Goal: Task Accomplishment & Management: Complete application form

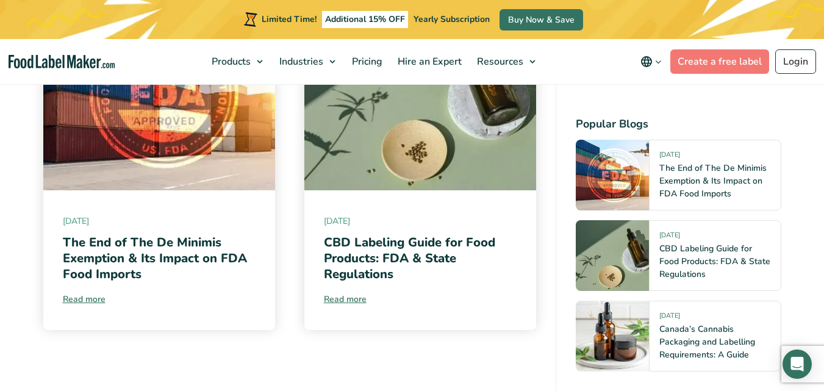
scroll to position [6162, 0]
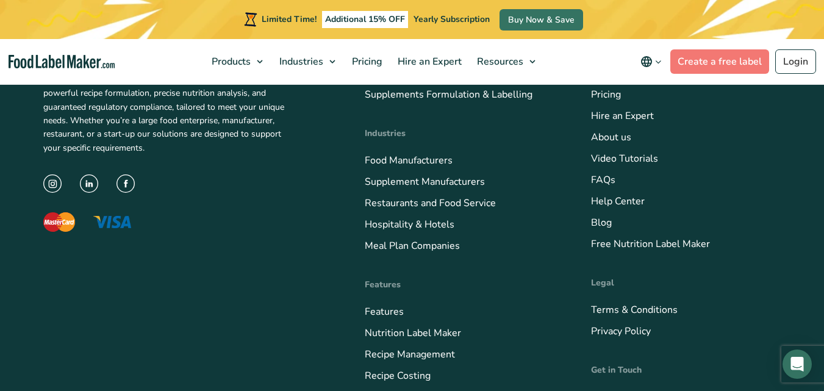
scroll to position [6655, 0]
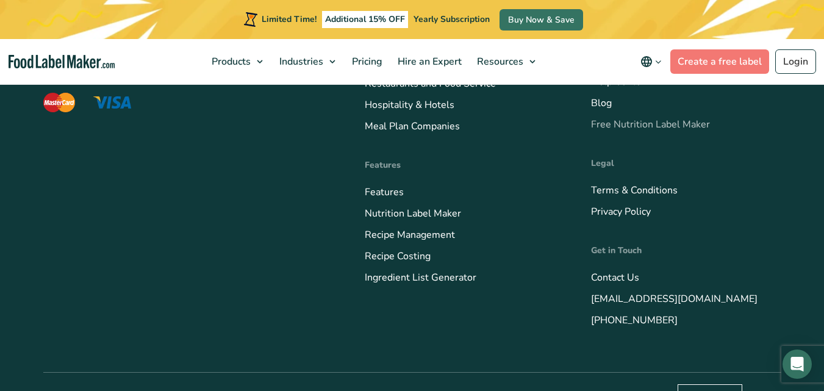
click at [638, 118] on link "Free Nutrition Label Maker" at bounding box center [650, 124] width 119 height 13
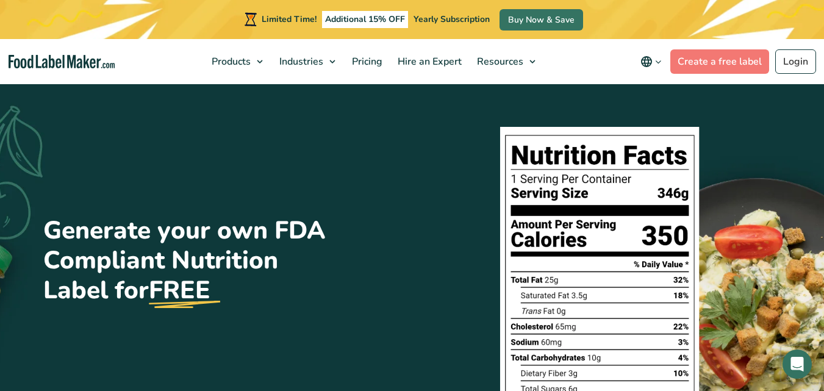
click at [567, 225] on img at bounding box center [602, 279] width 220 height 320
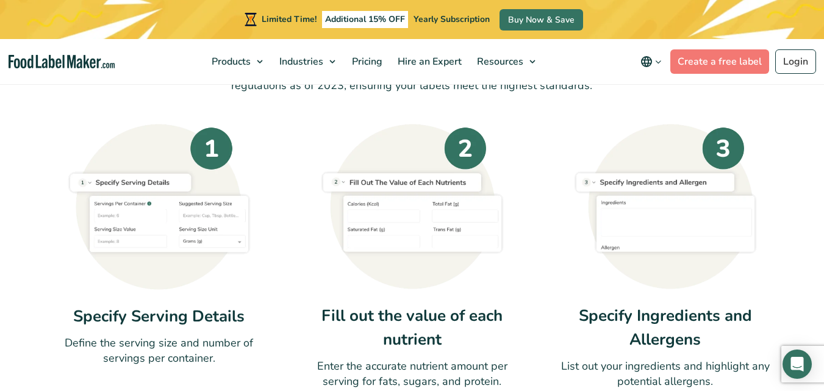
scroll to position [488, 0]
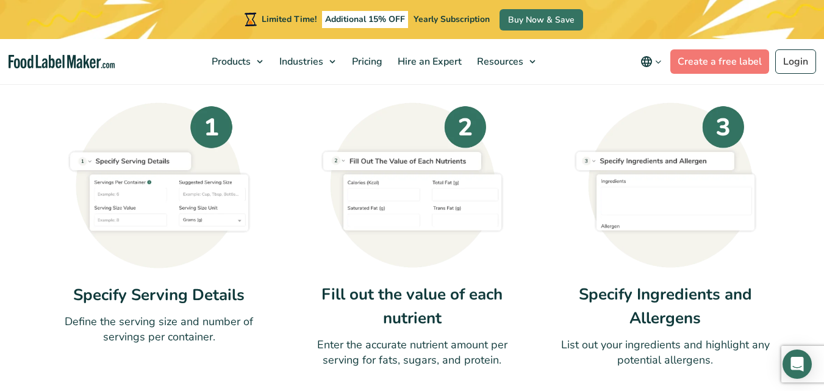
click at [209, 131] on img at bounding box center [159, 185] width 183 height 166
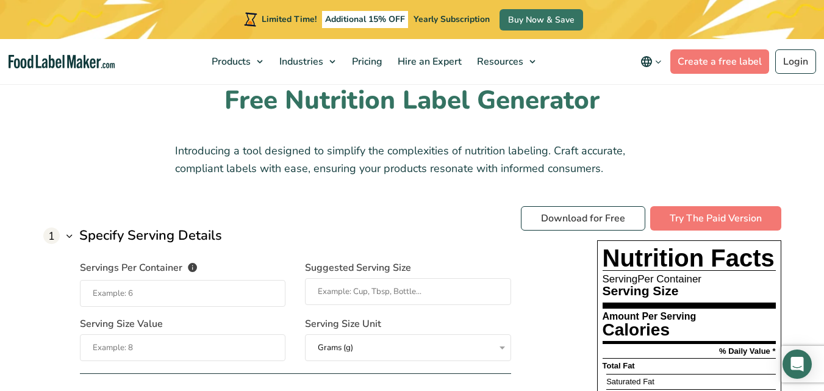
scroll to position [854, 0]
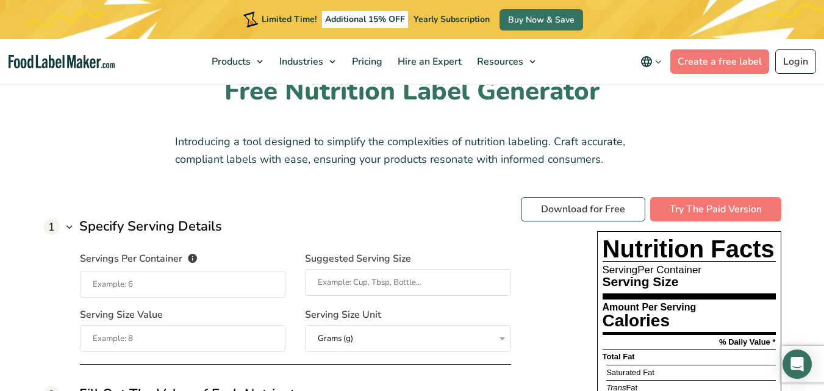
click at [215, 290] on input "Servings Per Container The number of servings that each package of your product…" at bounding box center [183, 284] width 206 height 27
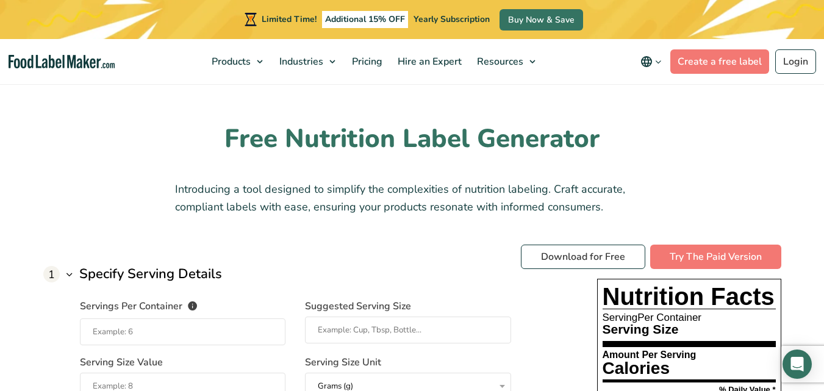
scroll to position [732, 0]
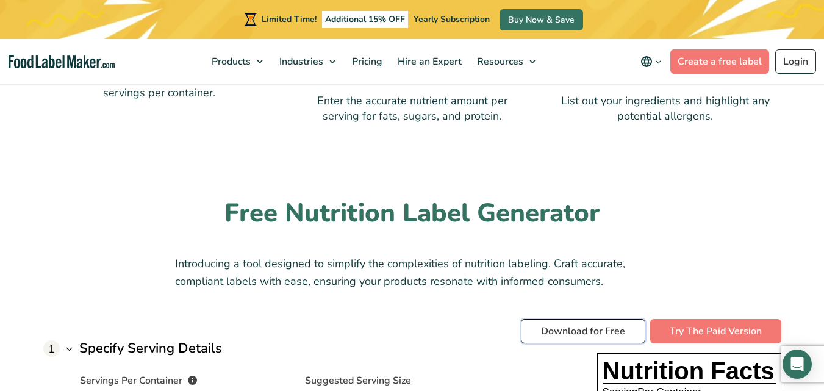
click at [592, 330] on link "Download for Free" at bounding box center [583, 331] width 124 height 24
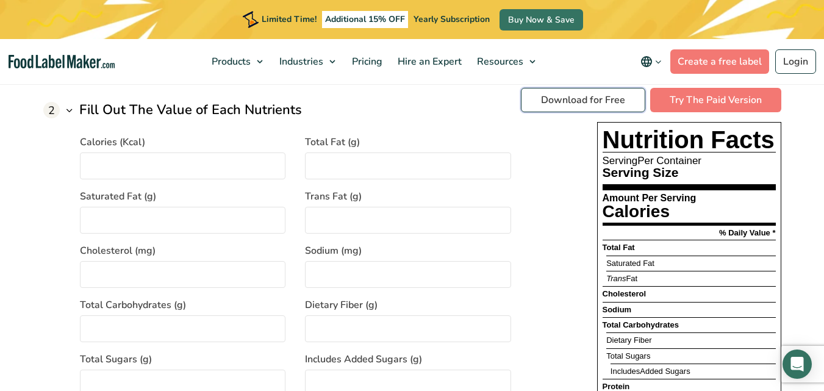
scroll to position [1037, 0]
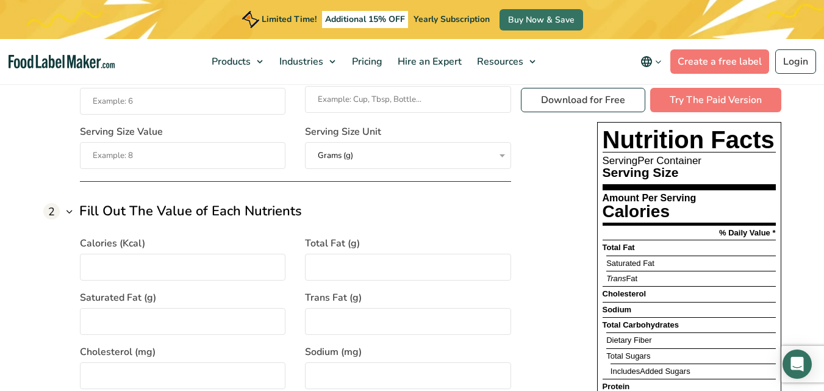
click at [226, 269] on input "Calories (Kcal)" at bounding box center [183, 267] width 206 height 27
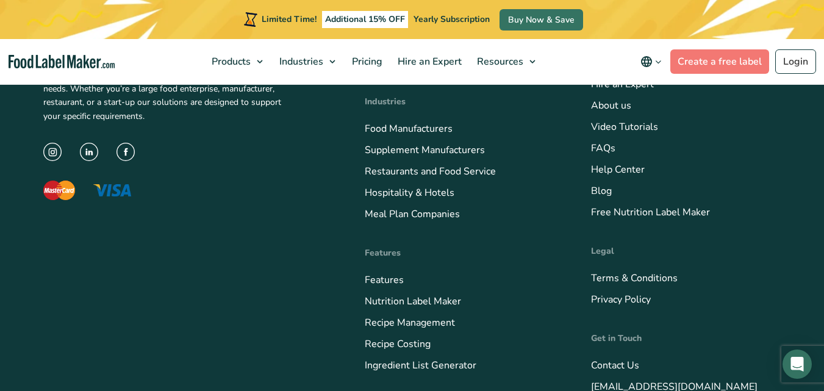
scroll to position [2978, 0]
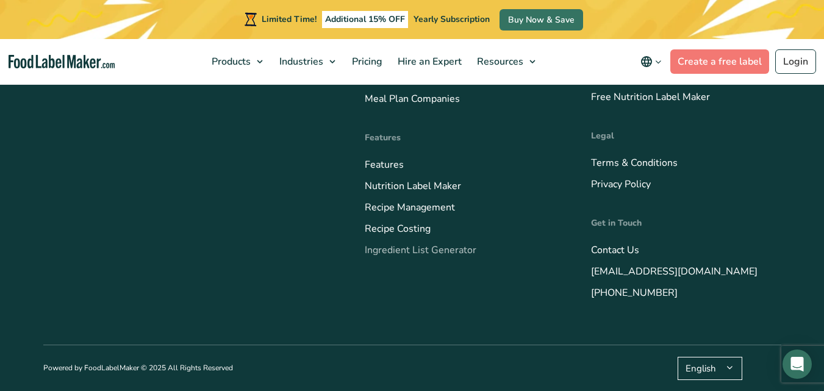
type input "200"
click at [448, 249] on link "Ingredient List Generator" at bounding box center [421, 249] width 112 height 13
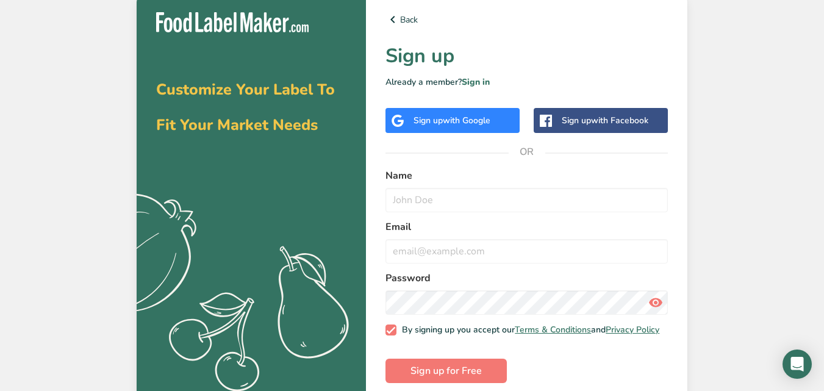
click at [458, 100] on div "Back Sign up Already a member? Sign in Sign up with Google Sign up with Faceboo…" at bounding box center [527, 198] width 322 height 410
click at [461, 113] on div "Sign up with Google" at bounding box center [453, 120] width 134 height 25
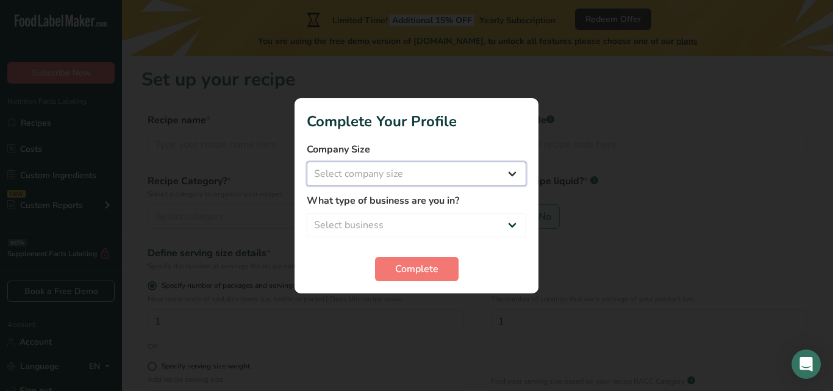
click at [513, 174] on select "Select company size Fewer than 10 Employees 10 to 50 Employees 51 to 500 Employ…" at bounding box center [417, 174] width 220 height 24
select select "1"
click at [307, 162] on select "Select company size Fewer than 10 Employees 10 to 50 Employees 51 to 500 Employ…" at bounding box center [417, 174] width 220 height 24
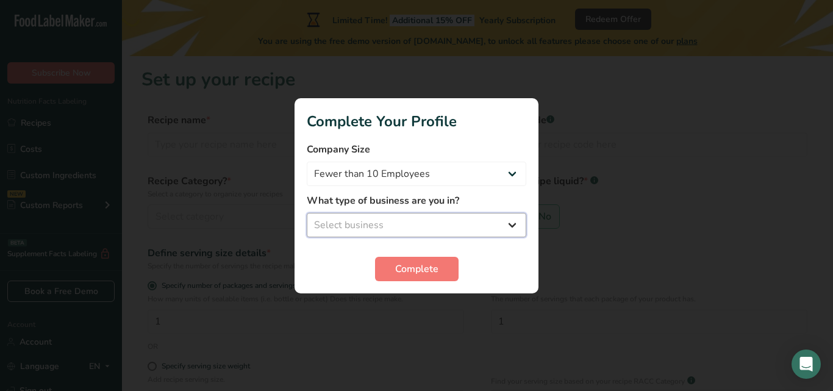
click at [514, 226] on select "Select business Packaged Food Manufacturer Restaurant & Cafe Bakery Meal Plans …" at bounding box center [417, 225] width 220 height 24
select select "2"
click at [307, 213] on select "Select business Packaged Food Manufacturer Restaurant & Cafe Bakery Meal Plans …" at bounding box center [417, 225] width 220 height 24
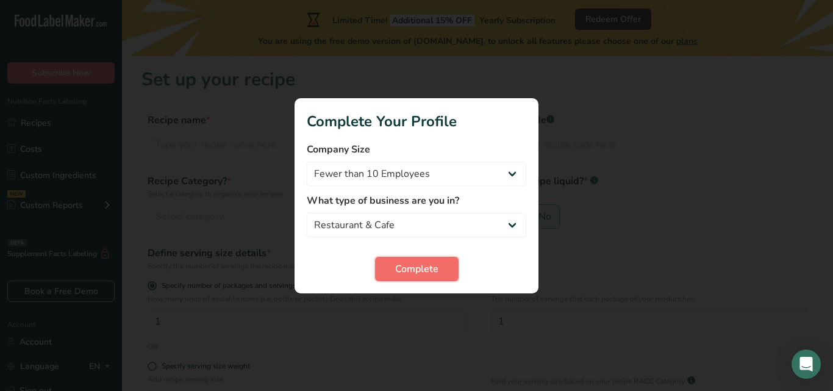
click at [448, 268] on button "Complete" at bounding box center [417, 269] width 84 height 24
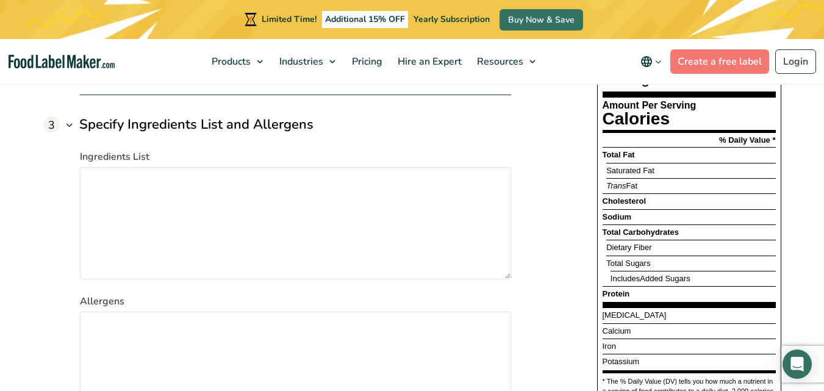
scroll to position [1643, 0]
click at [118, 172] on textarea "Ingredients List" at bounding box center [295, 224] width 431 height 112
paste textarea "Ingredients: Enriched wheat flour, cornstarch, wheat flour, modified corn starc…"
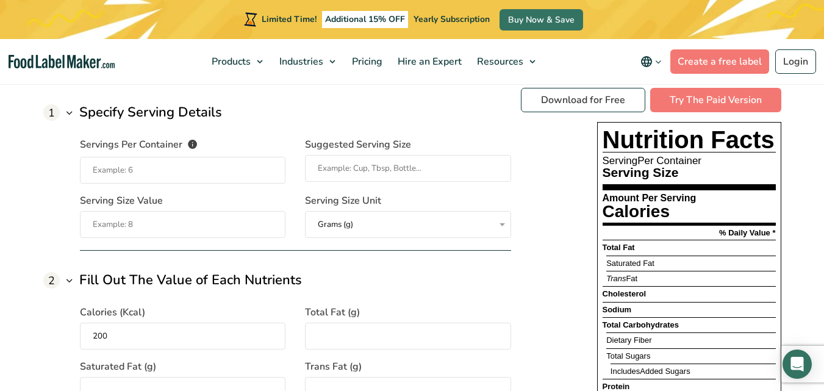
scroll to position [911, 0]
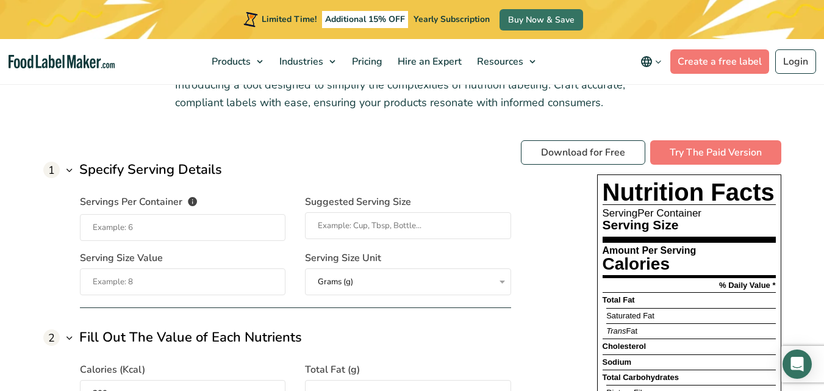
type textarea "Ingredients: Enriched wheat flour, cornstarch, wheat flour, modified corn starc…"
click at [134, 230] on input "Servings Per Container The number of servings that each package of your product…" at bounding box center [183, 227] width 206 height 27
click at [128, 226] on input "Servings Per Container The number of servings that each package of your product…" at bounding box center [183, 227] width 206 height 27
type input "1"
click at [350, 215] on input "Suggested Serving Size" at bounding box center [408, 225] width 206 height 27
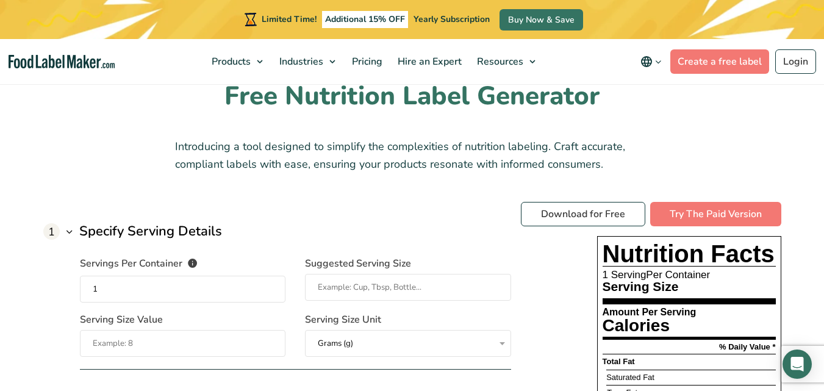
scroll to position [976, 0]
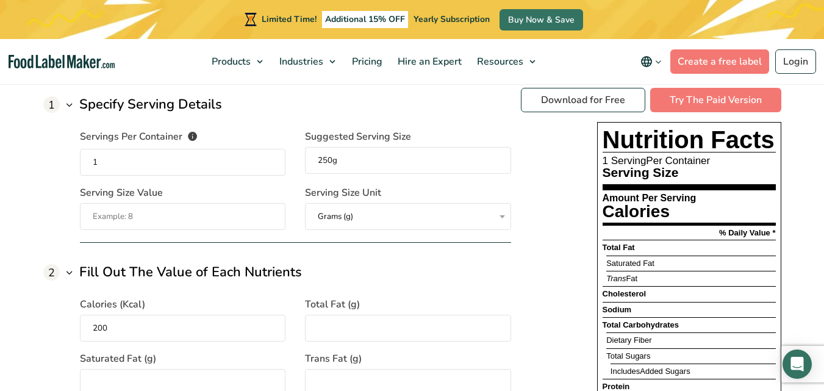
click at [367, 219] on select "Grams (g) Milliliters (mL)" at bounding box center [408, 216] width 206 height 27
click at [305, 203] on select "Grams (g) Milliliters (mL)" at bounding box center [408, 216] width 206 height 27
click at [367, 220] on select "Grams (g) Milliliters (mL)" at bounding box center [408, 216] width 206 height 27
click at [305, 203] on select "Grams (g) Milliliters (mL)" at bounding box center [408, 216] width 206 height 27
click at [354, 165] on input "250g" at bounding box center [408, 160] width 206 height 27
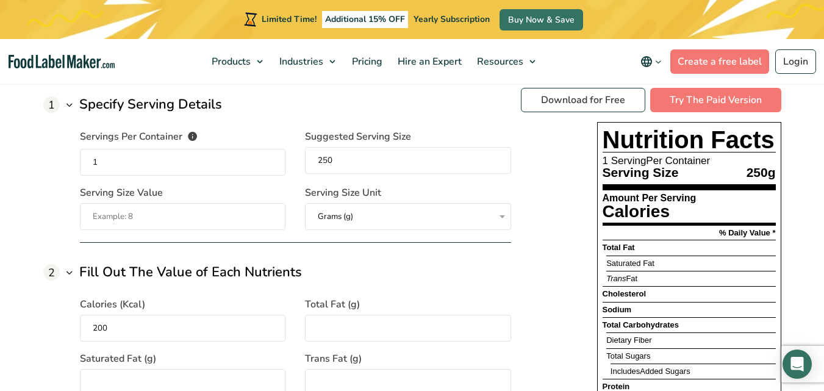
click at [156, 222] on input "Serving Size Value" at bounding box center [183, 216] width 206 height 27
click at [351, 162] on input "250" at bounding box center [408, 160] width 206 height 27
type input "250 g"
click at [235, 210] on input "Serving Size Value" at bounding box center [183, 216] width 206 height 27
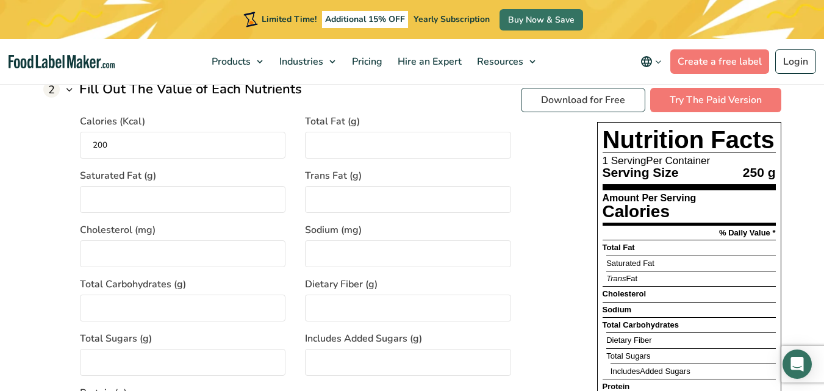
drag, startPoint x: 129, startPoint y: 137, endPoint x: 41, endPoint y: 137, distance: 87.9
click at [41, 137] on div "Free Nutrition Label Generator Introducing a tool designed to simplify the comp…" at bounding box center [412, 348] width 757 height 1156
type input "860"
click at [388, 137] on input "Total Fat (g)" at bounding box center [408, 145] width 206 height 27
click at [324, 148] on input "Total Fat (g)" at bounding box center [408, 145] width 206 height 27
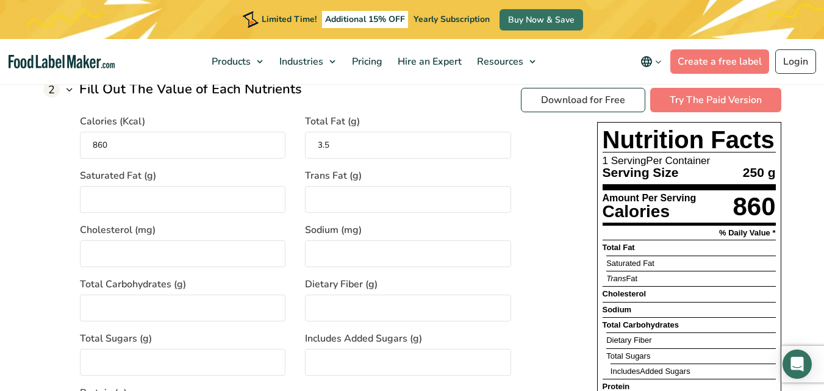
type input "3.5"
click at [142, 209] on input "Saturated Fat (g)" at bounding box center [183, 199] width 206 height 27
click at [140, 202] on input "Saturated Fat (g)" at bounding box center [183, 199] width 206 height 27
click at [138, 190] on input "Saturated Fat (g)" at bounding box center [183, 199] width 206 height 27
type input "0.5"
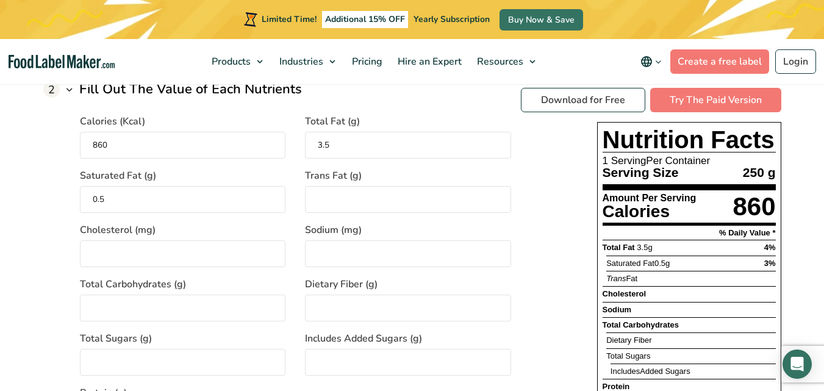
click at [345, 202] on input "Trans Fat (g)" at bounding box center [408, 199] width 206 height 27
type input "0"
click at [105, 259] on input "Cholesterol (mg)" at bounding box center [183, 253] width 206 height 27
type input "0"
click at [339, 250] on input "Sodium (mg)" at bounding box center [408, 253] width 206 height 27
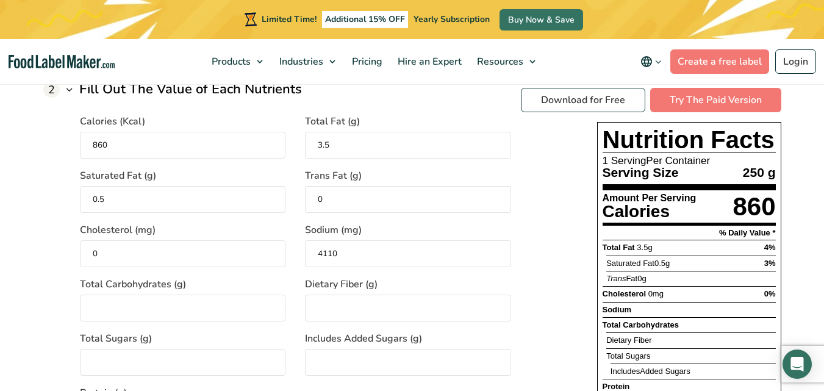
click at [384, 254] on input "4110" at bounding box center [408, 253] width 206 height 27
type input "4110"
click at [171, 309] on input "Total Carbohydrates (g)" at bounding box center [183, 308] width 206 height 27
click at [148, 297] on input "Total Carbohydrates (g)" at bounding box center [183, 308] width 206 height 27
click at [162, 306] on input "Total Carbohydrates (g)" at bounding box center [183, 308] width 206 height 27
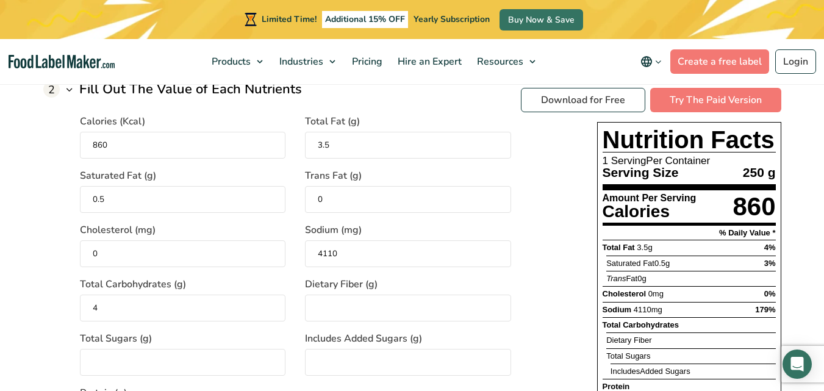
type input "4"
click at [329, 311] on input "Dietary Fiber (g)" at bounding box center [408, 308] width 206 height 27
type input "1"
click at [193, 360] on input "Total Sugars (g)" at bounding box center [183, 362] width 206 height 27
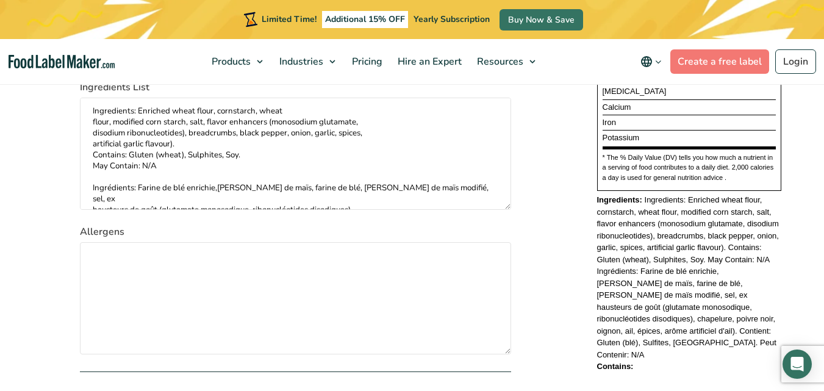
scroll to position [1708, 0]
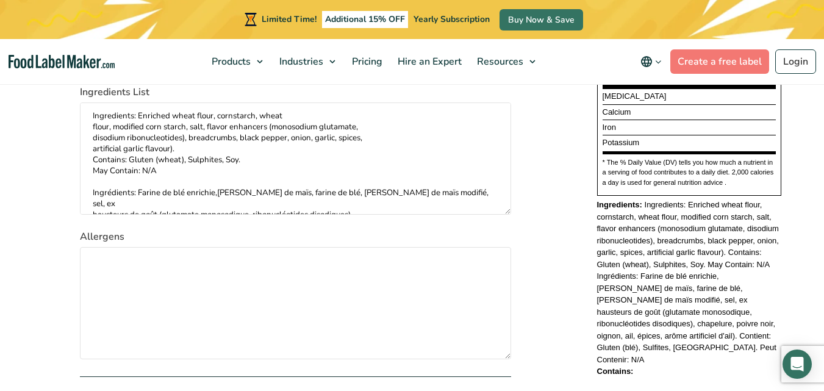
click at [664, 270] on p "Ingredients: Ingredients: Enriched wheat flour, cornstarch, wheat flour, modifi…" at bounding box center [689, 282] width 184 height 167
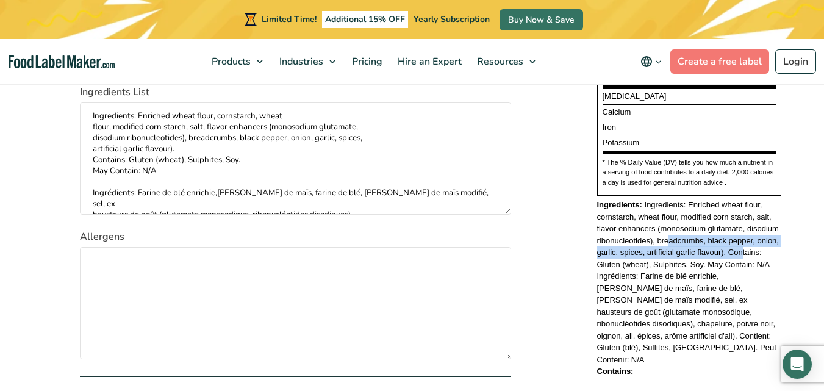
drag, startPoint x: 667, startPoint y: 268, endPoint x: 742, endPoint y: 281, distance: 75.5
click at [742, 281] on p "Ingredients: Ingredients: Enriched wheat flour, cornstarch, wheat flour, modifi…" at bounding box center [689, 282] width 184 height 167
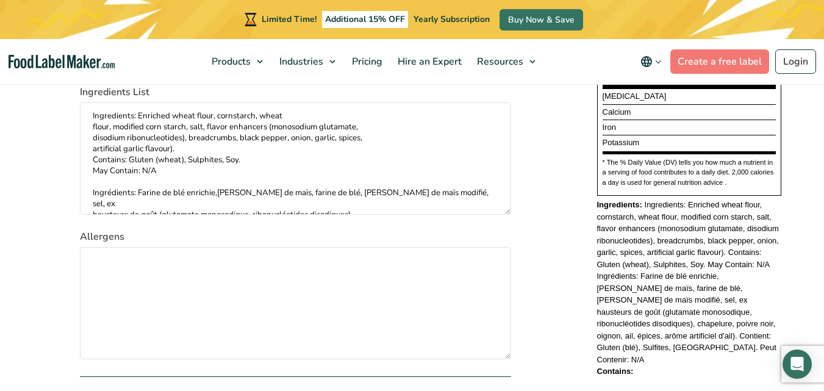
click at [703, 329] on p "Ingredients: Ingredients: Enriched wheat flour, cornstarch, wheat flour, modifi…" at bounding box center [689, 282] width 184 height 167
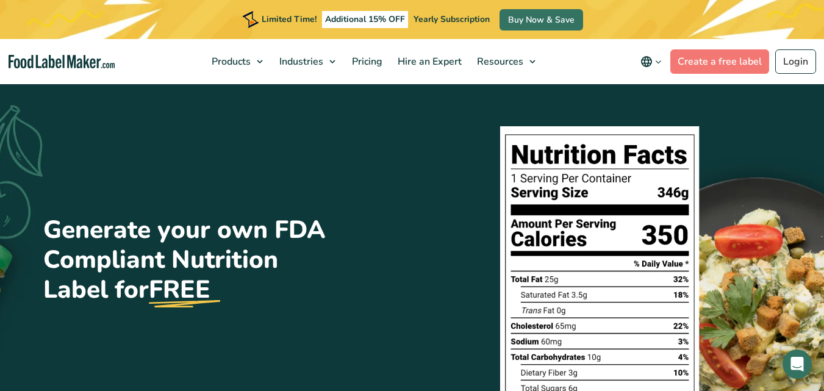
scroll to position [0, 0]
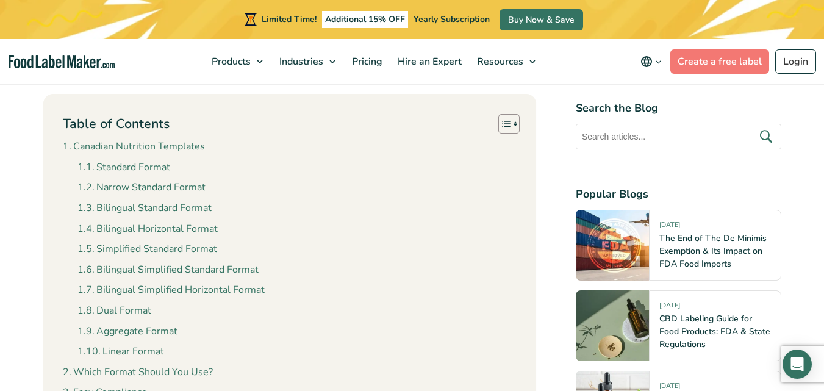
scroll to position [1098, 0]
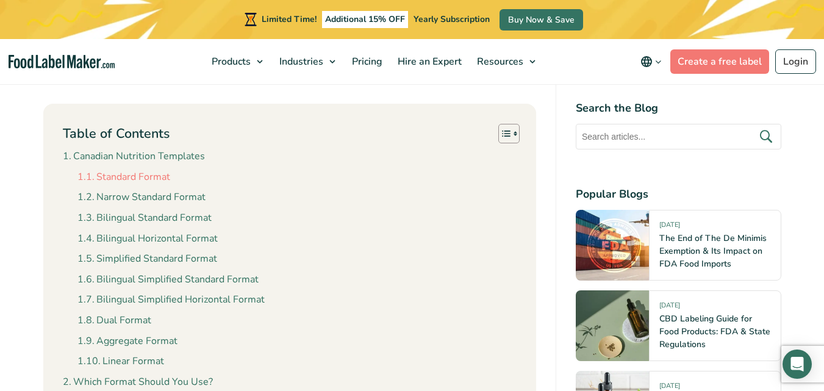
click at [148, 177] on link "Standard Format" at bounding box center [123, 178] width 93 height 16
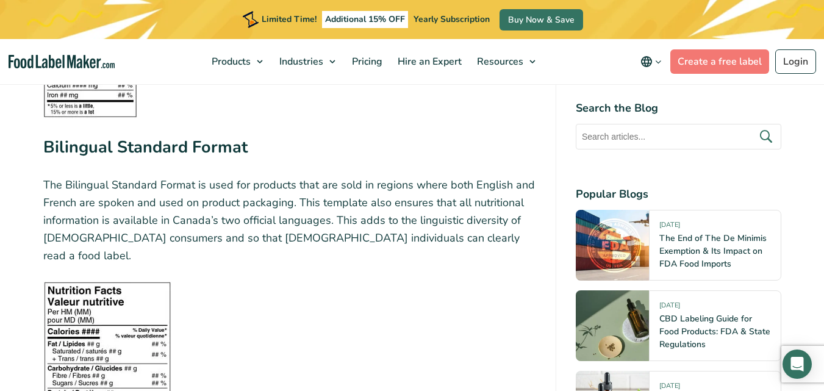
scroll to position [2194, 0]
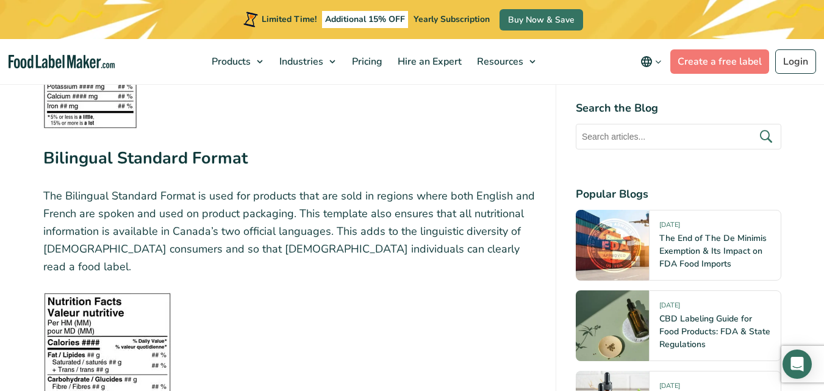
click at [178, 160] on strong "Bilingual Standard Format" at bounding box center [145, 158] width 204 height 23
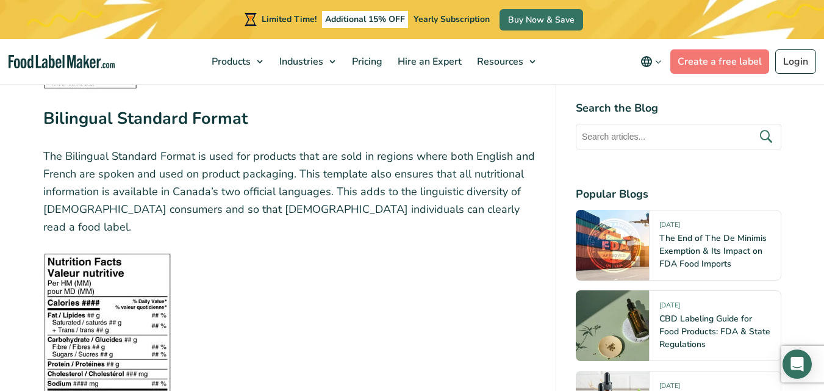
scroll to position [2255, 0]
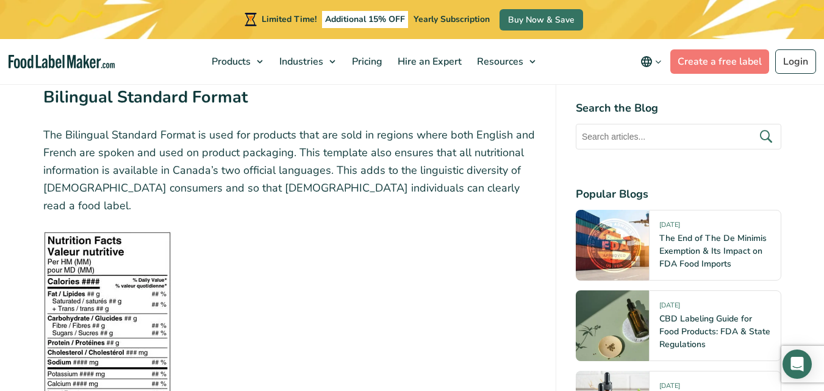
click at [104, 271] on img at bounding box center [107, 323] width 128 height 185
click at [82, 271] on img at bounding box center [107, 323] width 128 height 185
click at [82, 270] on img at bounding box center [107, 323] width 128 height 185
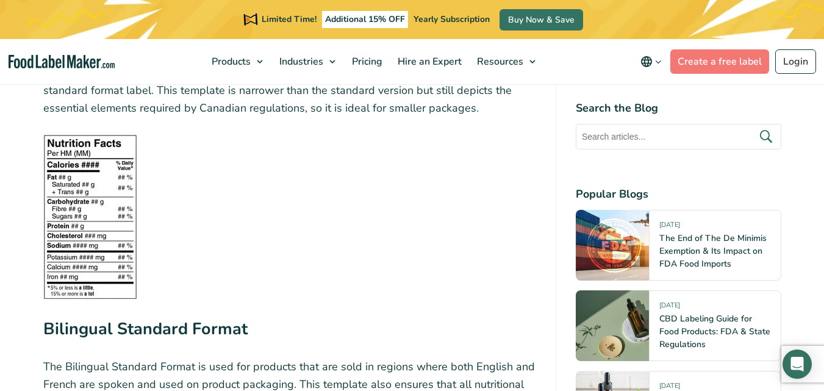
scroll to position [2011, 0]
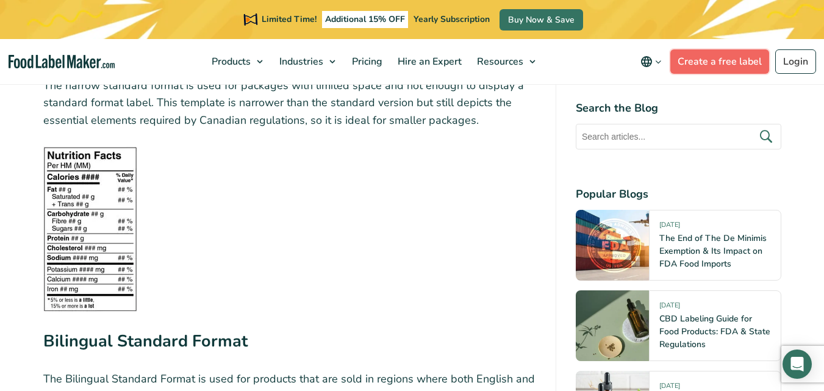
click at [725, 66] on link "Create a free label" at bounding box center [719, 61] width 99 height 24
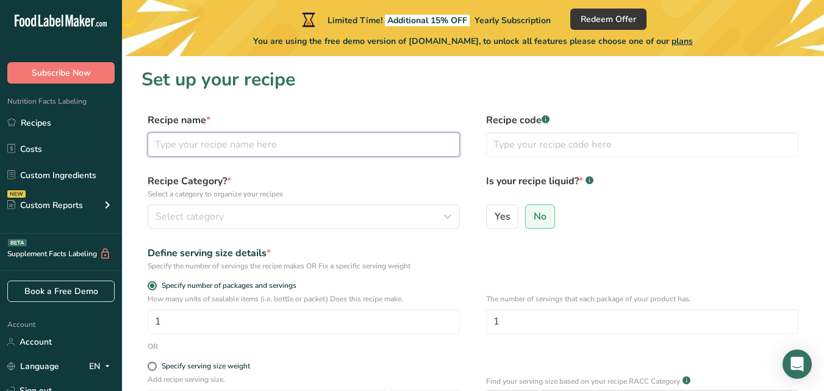
click at [267, 143] on input "text" at bounding box center [304, 144] width 312 height 24
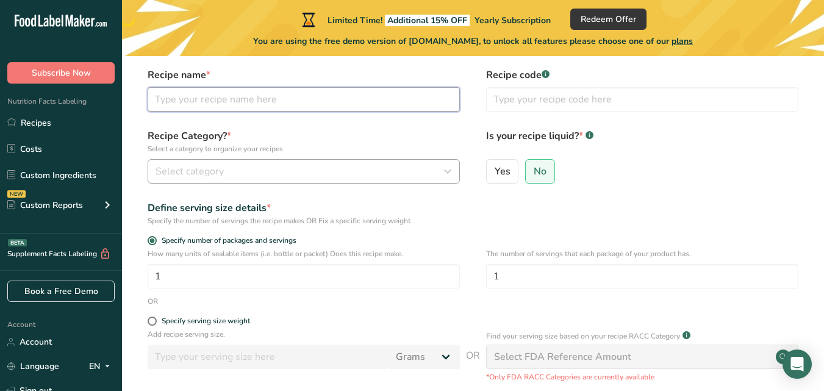
scroll to position [183, 0]
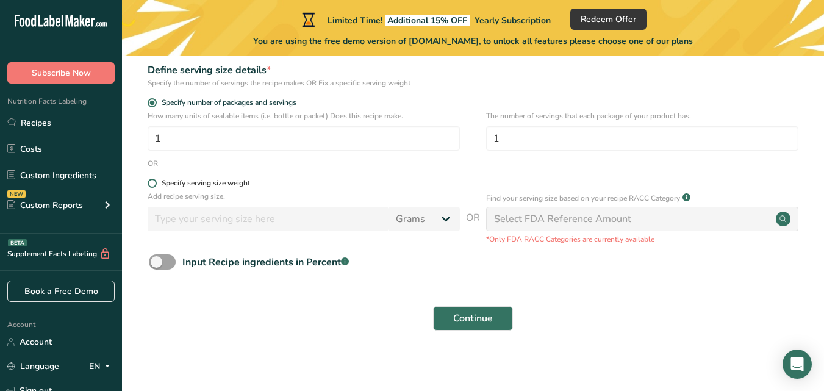
click at [155, 184] on span at bounding box center [152, 183] width 9 height 9
click at [155, 184] on input "Specify serving size weight" at bounding box center [152, 183] width 8 height 8
radio input "true"
radio input "false"
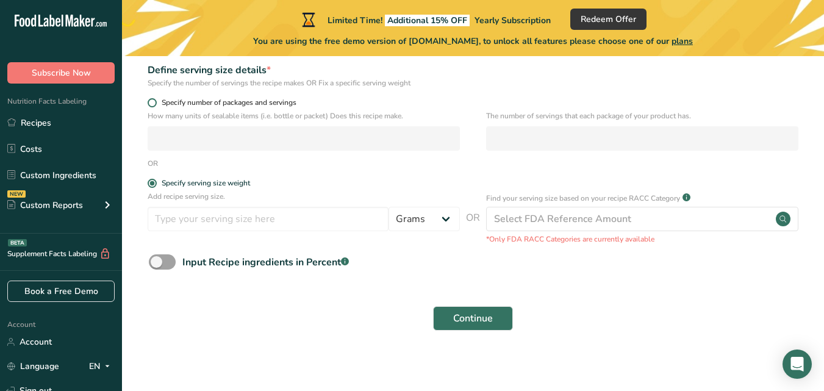
click at [152, 104] on span at bounding box center [152, 102] width 9 height 9
click at [152, 104] on input "Specify number of packages and servings" at bounding box center [152, 103] width 8 height 8
radio input "true"
radio input "false"
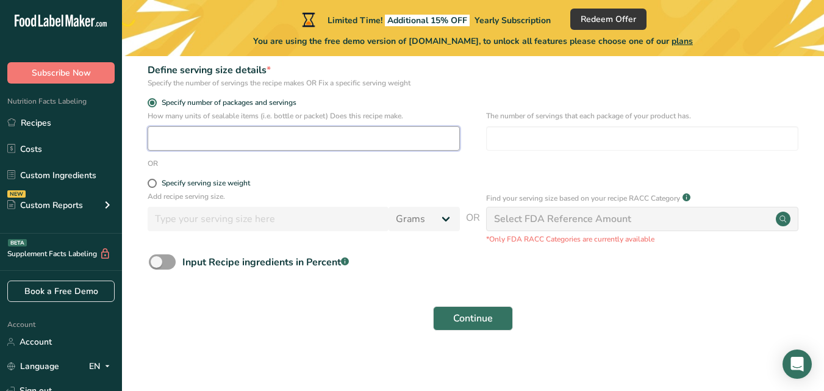
click at [200, 135] on input "number" at bounding box center [304, 138] width 312 height 24
click at [541, 145] on input "number" at bounding box center [642, 138] width 312 height 24
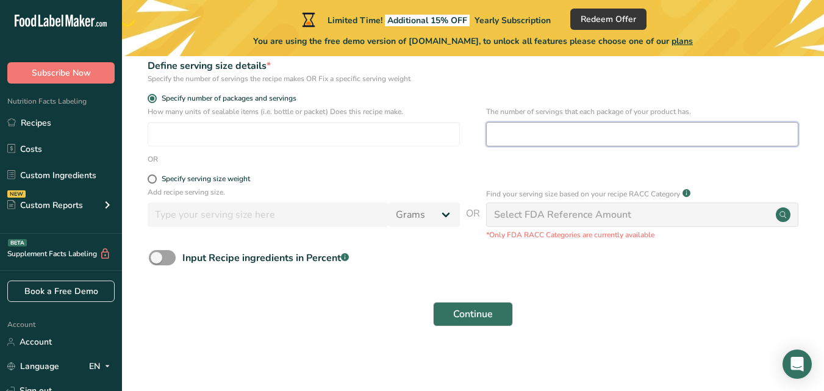
scroll to position [189, 0]
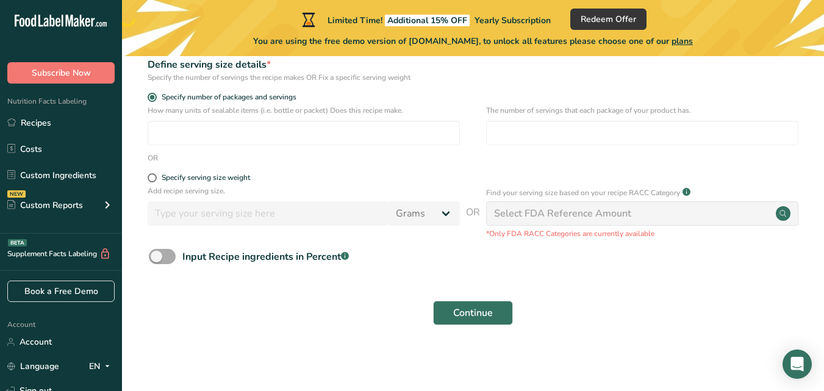
click at [176, 257] on span "Input Recipe ingredients in Percent .a-a{fill:#347362;}.b-a{fill:#fff;}" at bounding box center [262, 257] width 173 height 15
click at [157, 257] on input "Input Recipe ingredients in Percent .a-a{fill:#347362;}.b-a{fill:#fff;}" at bounding box center [153, 257] width 8 height 8
checkbox input "true"
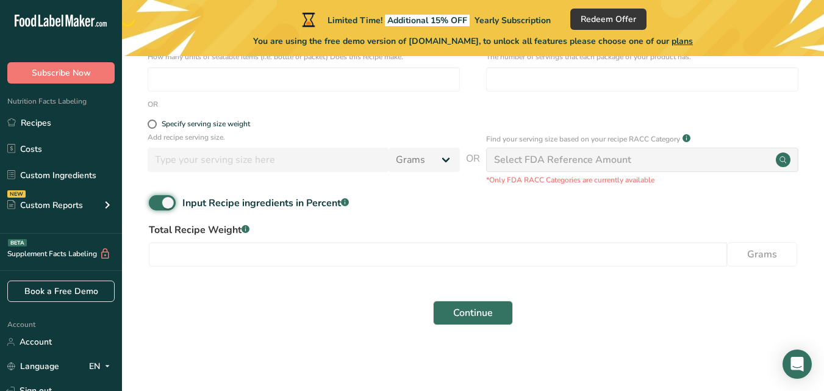
scroll to position [0, 0]
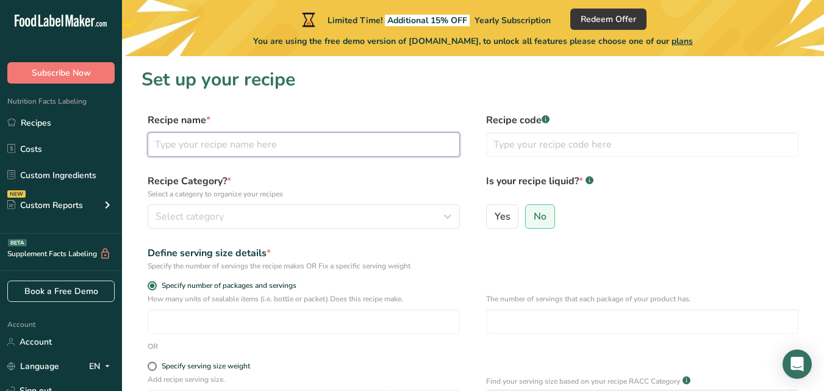
click at [220, 148] on input "text" at bounding box center [304, 144] width 312 height 24
type input "b"
type input "Breading Mix"
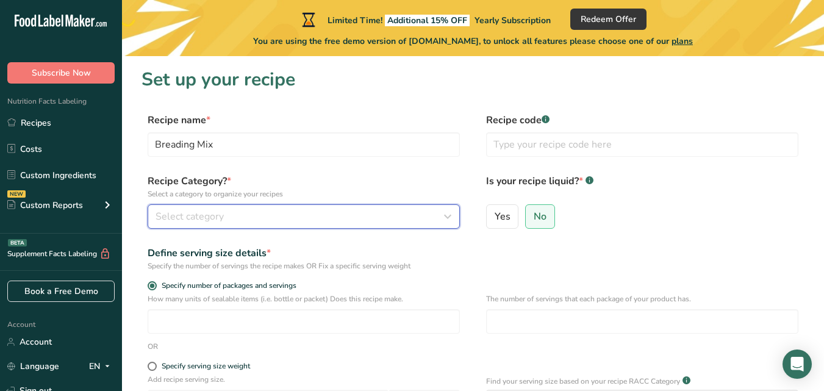
click at [250, 217] on div "Select category" at bounding box center [300, 216] width 289 height 15
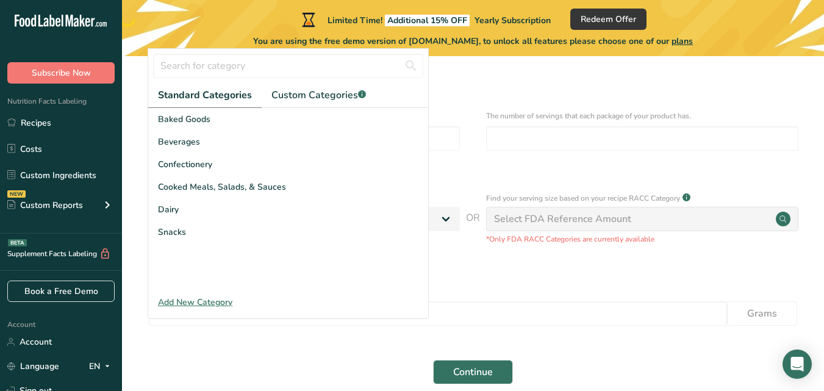
scroll to position [122, 0]
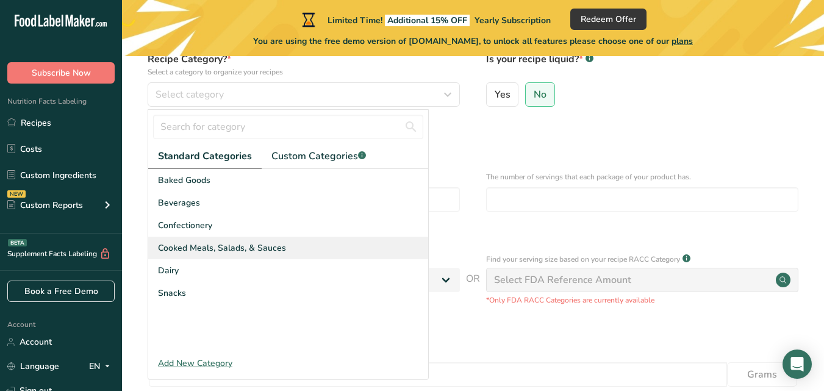
click at [253, 248] on span "Cooked Meals, Salads, & Sauces" at bounding box center [222, 248] width 128 height 13
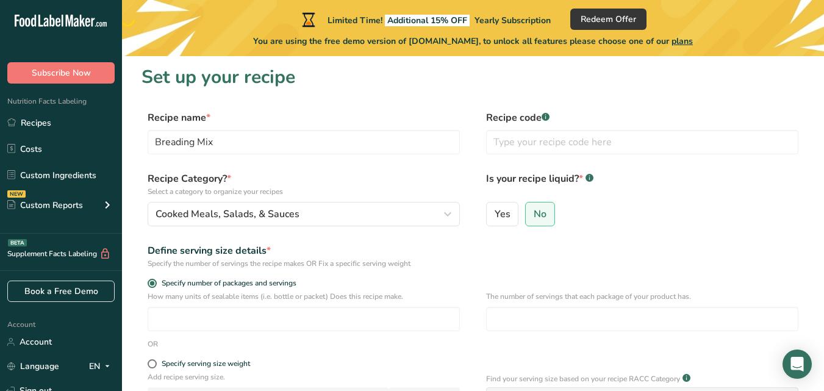
scroll to position [0, 0]
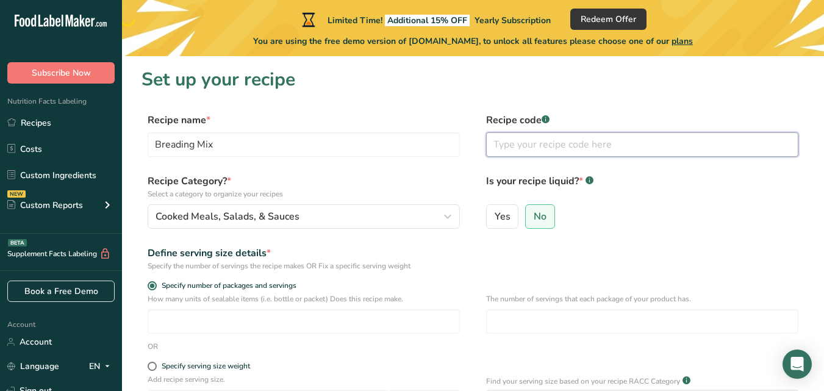
click at [536, 149] on input "text" at bounding box center [642, 144] width 312 height 24
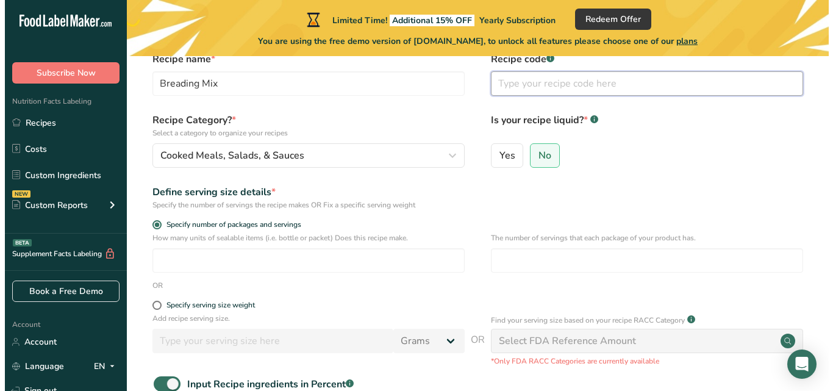
scroll to position [122, 0]
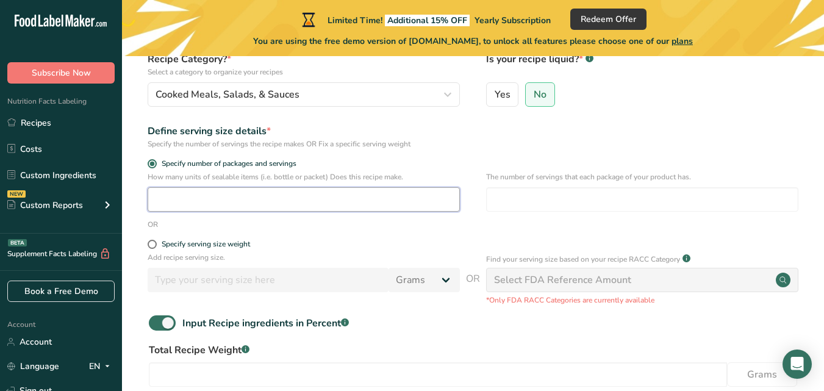
click at [216, 193] on input "number" at bounding box center [304, 199] width 312 height 24
type input "1"
click at [572, 201] on input "number" at bounding box center [642, 199] width 312 height 24
click at [151, 246] on span at bounding box center [152, 244] width 9 height 9
click at [151, 246] on input "Specify serving size weight" at bounding box center [152, 244] width 8 height 8
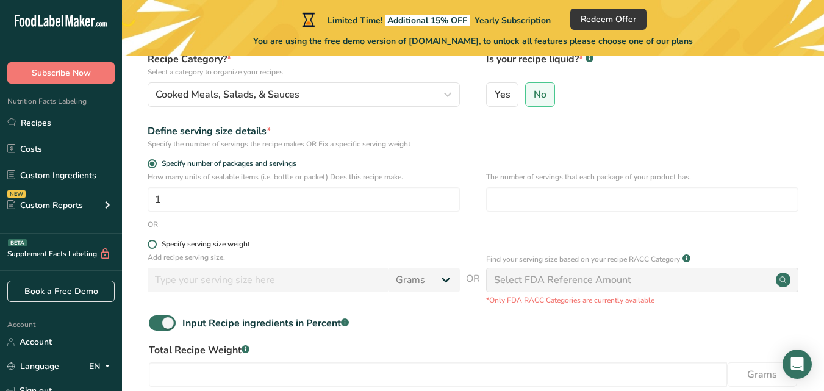
radio input "true"
radio input "false"
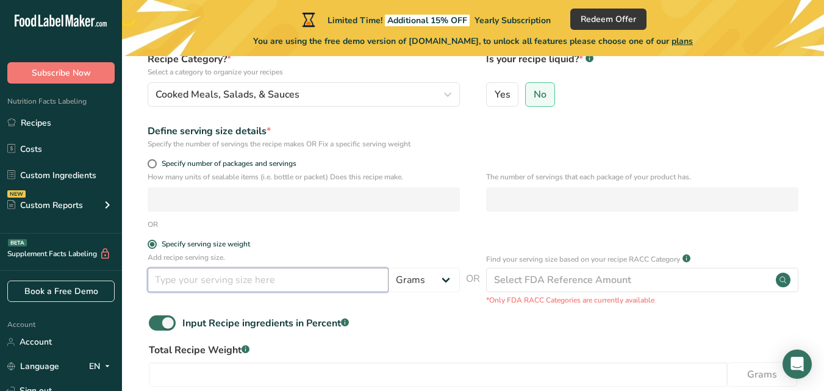
click at [189, 280] on input "number" at bounding box center [268, 280] width 241 height 24
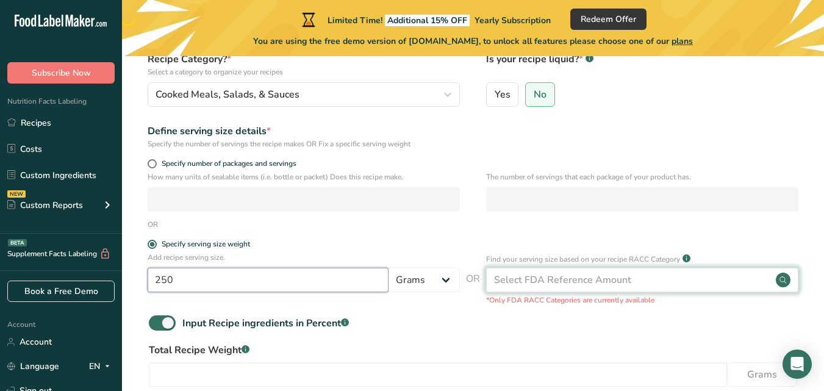
type input "250"
click at [656, 284] on div "Select FDA Reference Amount" at bounding box center [642, 280] width 312 height 24
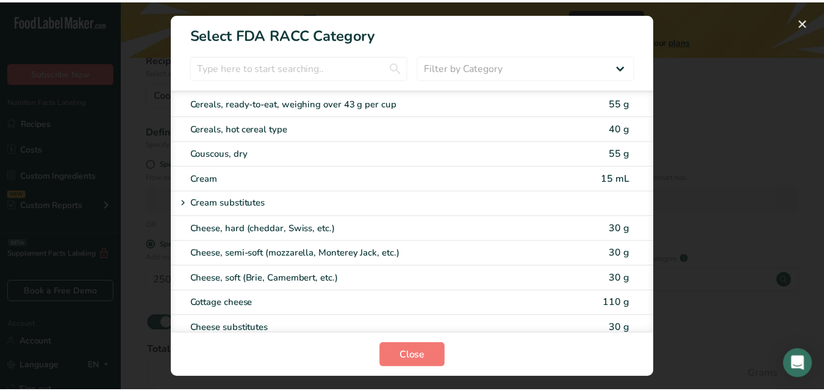
scroll to position [488, 0]
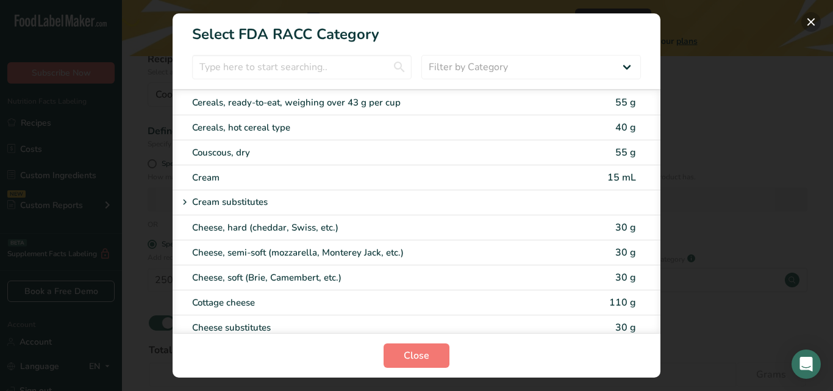
click at [808, 21] on button "RACC Category Selection Modal" at bounding box center [812, 22] width 20 height 20
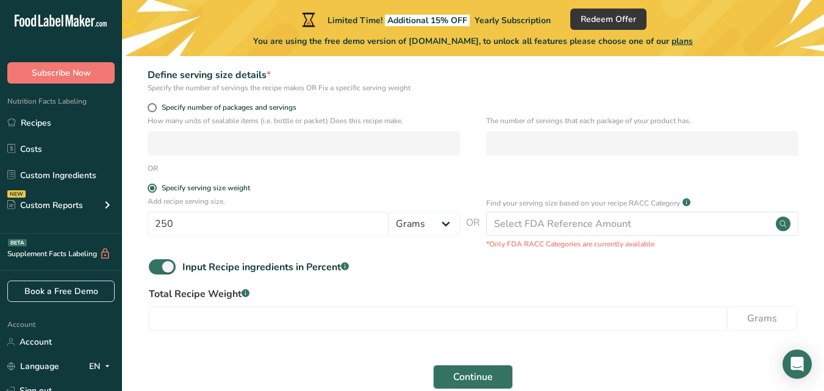
scroll to position [242, 0]
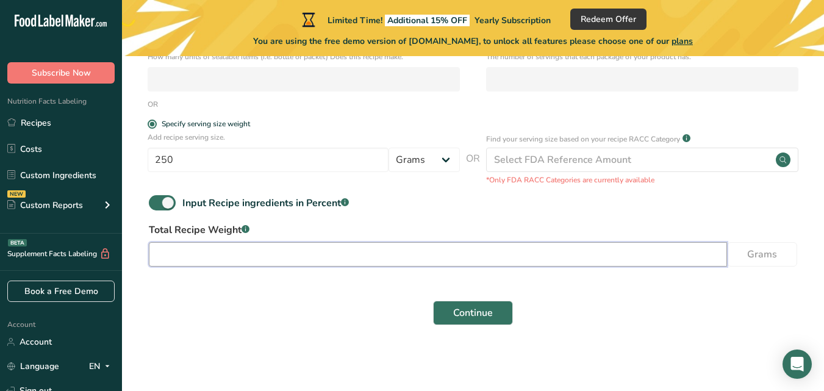
click at [246, 260] on input "number" at bounding box center [438, 254] width 578 height 24
click at [281, 257] on input "number" at bounding box center [438, 254] width 578 height 24
type input "250"
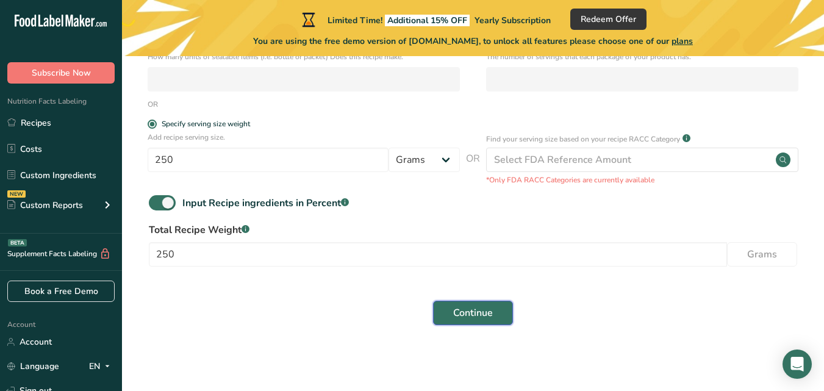
click at [453, 311] on span "Continue" at bounding box center [473, 313] width 40 height 15
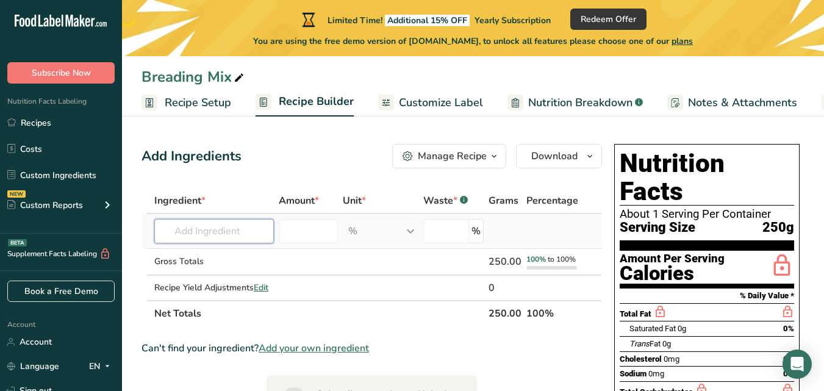
click at [231, 230] on input "text" at bounding box center [214, 231] width 120 height 24
click at [322, 237] on input "number" at bounding box center [308, 231] width 59 height 24
click at [198, 234] on input "text" at bounding box center [214, 231] width 120 height 24
click at [463, 232] on input "number" at bounding box center [446, 231] width 46 height 24
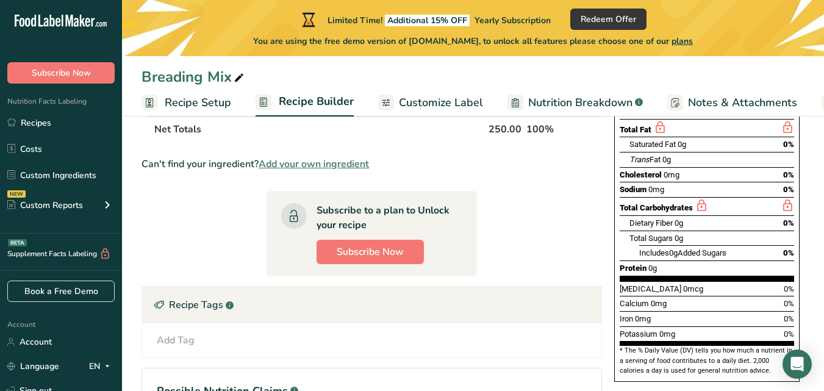
scroll to position [300, 0]
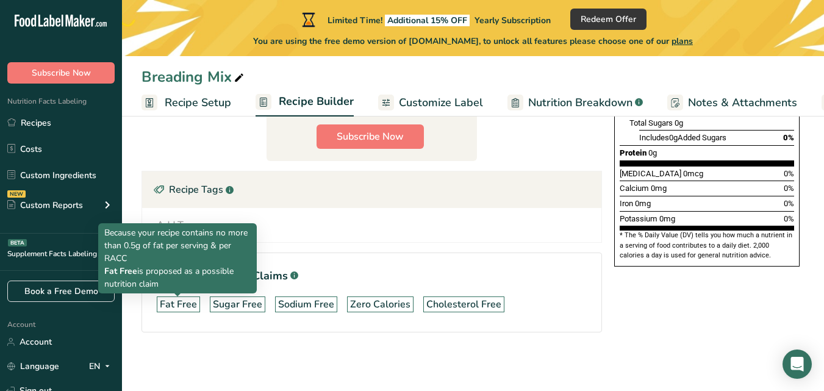
click at [174, 311] on div "Fat Free" at bounding box center [178, 304] width 37 height 15
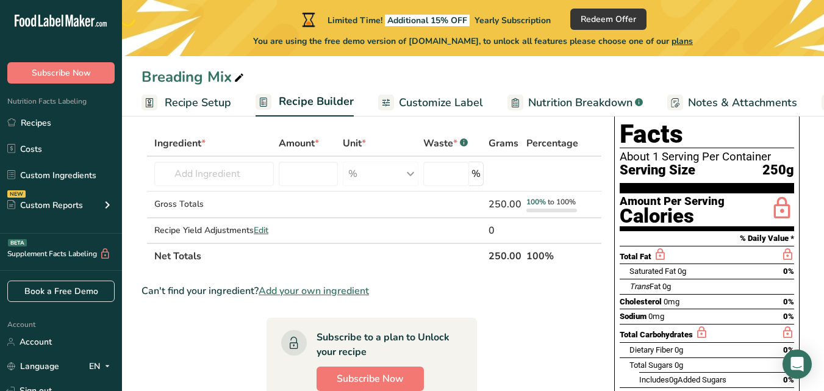
scroll to position [0, 0]
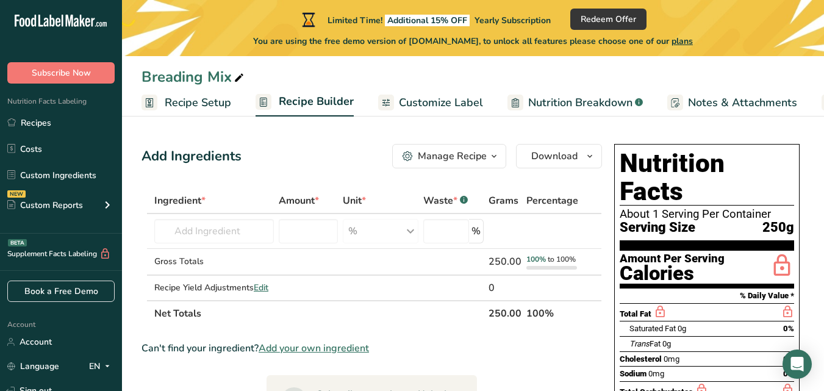
click at [769, 251] on section "Amount Per Serving Calories" at bounding box center [707, 270] width 174 height 38
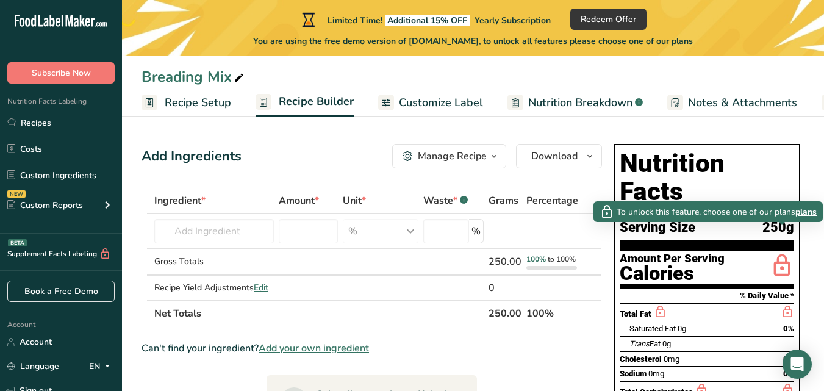
click at [774, 252] on icon at bounding box center [782, 266] width 24 height 29
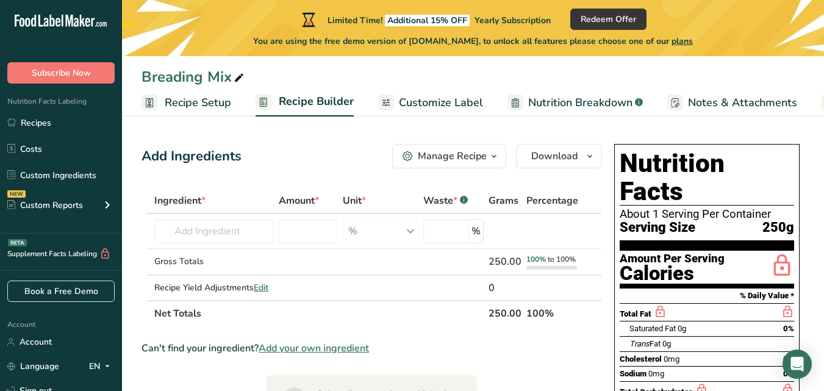
click at [777, 252] on icon at bounding box center [782, 266] width 24 height 29
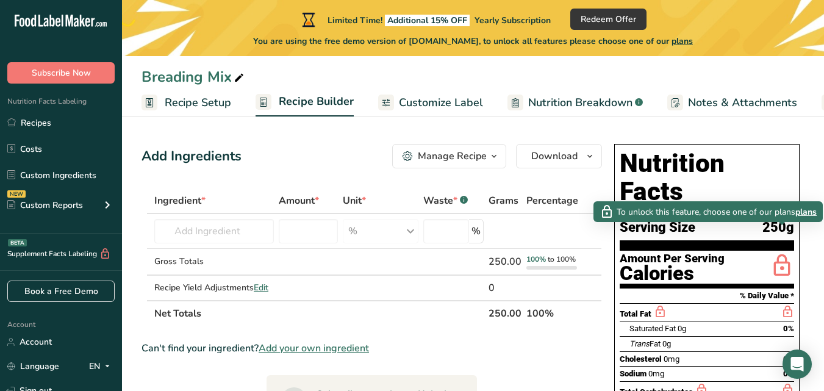
click at [779, 252] on icon at bounding box center [782, 266] width 24 height 29
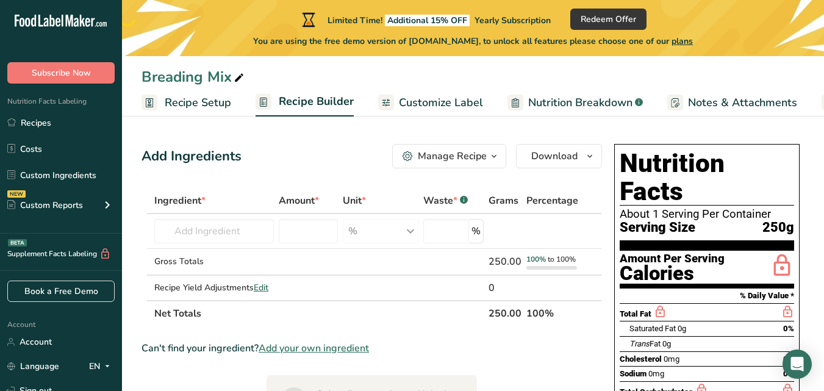
click at [777, 252] on icon at bounding box center [782, 266] width 24 height 29
click at [775, 252] on icon at bounding box center [782, 266] width 24 height 29
click at [564, 108] on span "Nutrition Breakdown" at bounding box center [580, 103] width 104 height 16
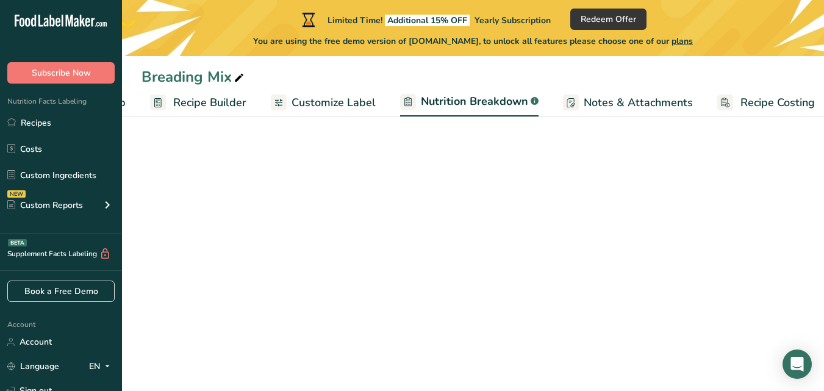
select select "Calories"
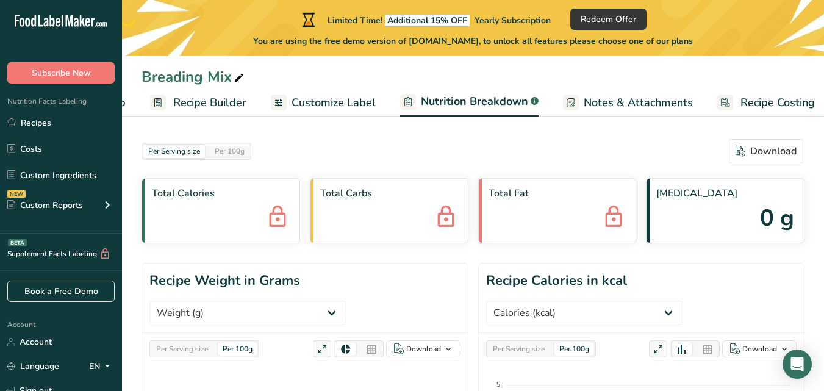
scroll to position [0, 115]
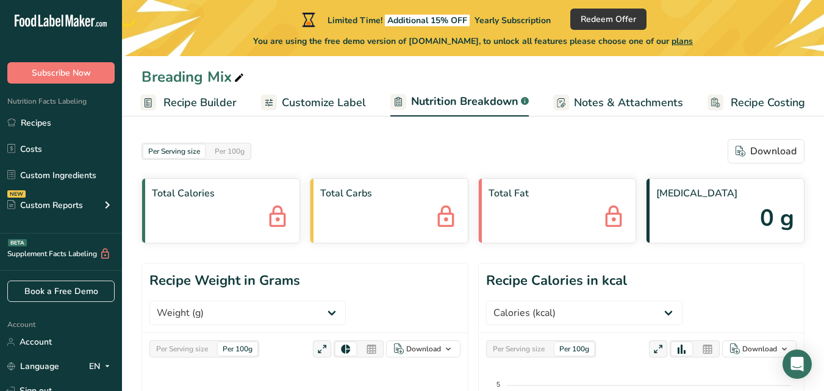
scroll to position [0, 114]
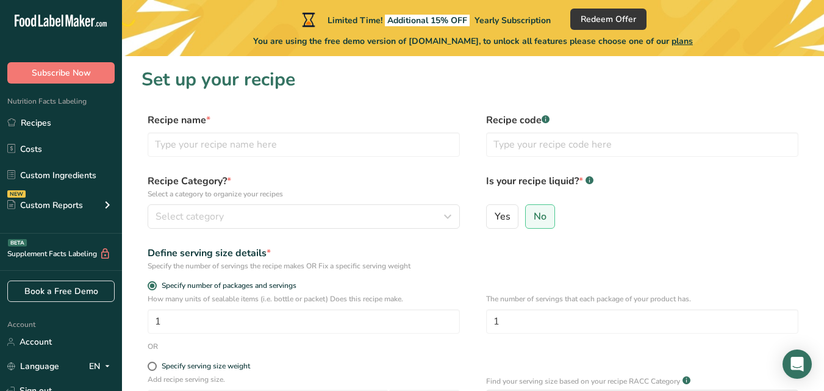
scroll to position [189, 0]
